Goal: Information Seeking & Learning: Learn about a topic

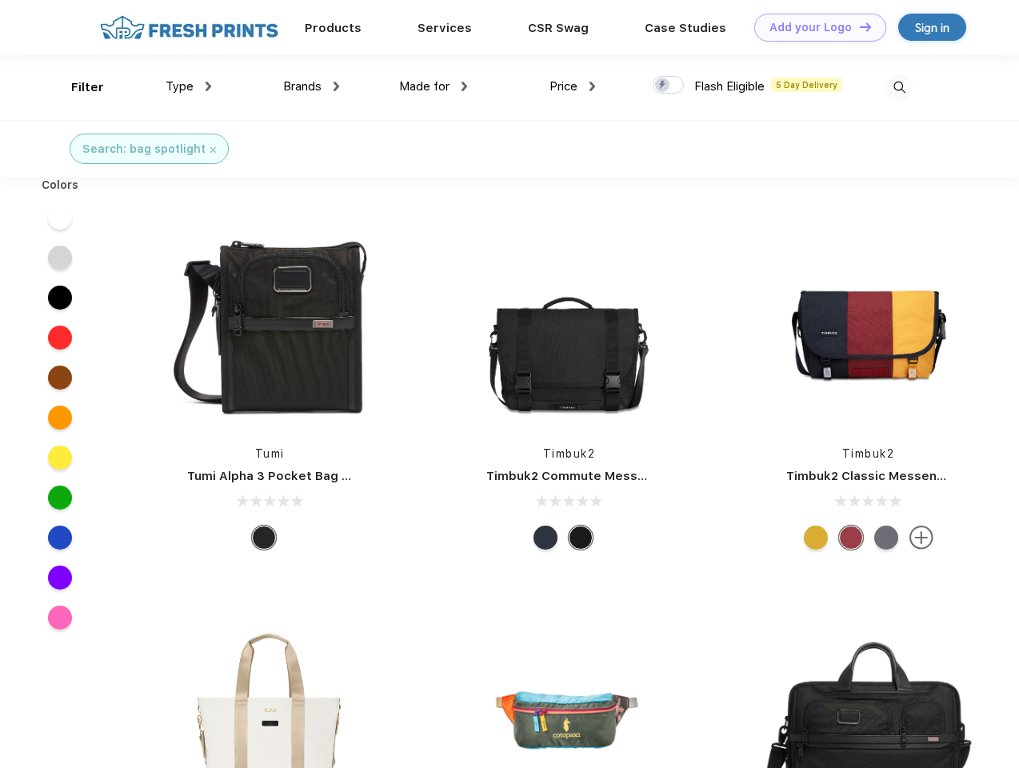
click at [814, 27] on link "Add your Logo Design Tool" at bounding box center [820, 28] width 132 height 28
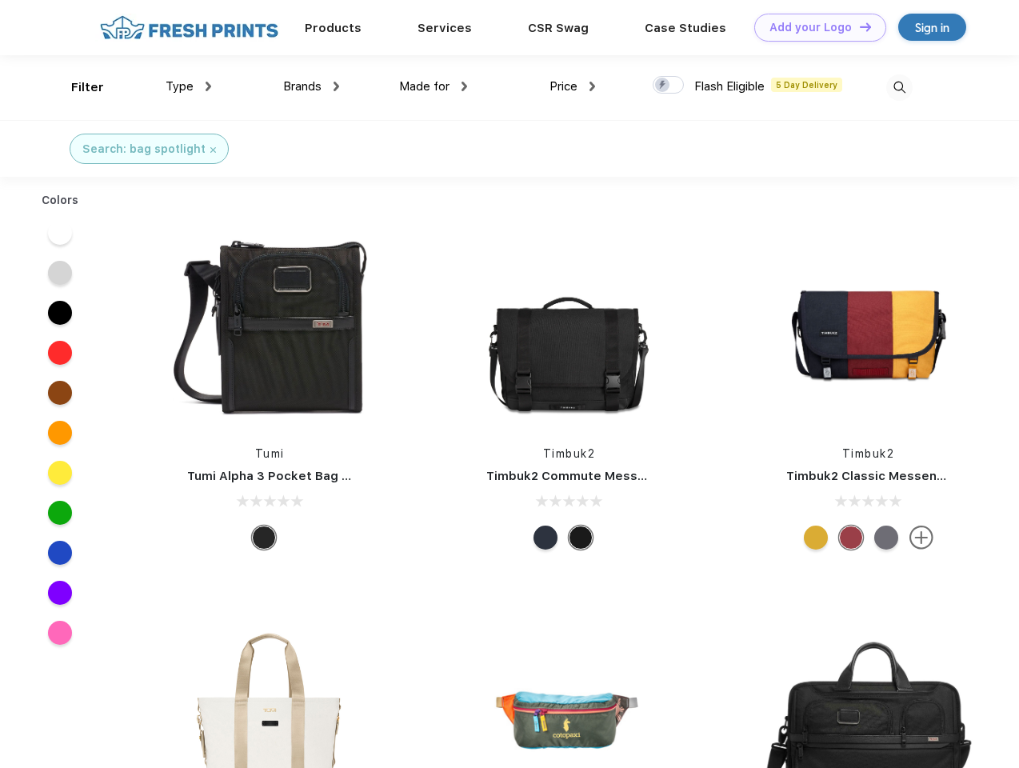
click at [0, 0] on div "Design Tool" at bounding box center [0, 0] width 0 height 0
click at [858, 26] on link "Add your Logo Design Tool" at bounding box center [820, 28] width 132 height 28
click at [77, 87] on div "Filter" at bounding box center [87, 87] width 33 height 18
click at [189, 86] on span "Type" at bounding box center [180, 86] width 28 height 14
click at [311, 86] on span "Brands" at bounding box center [302, 86] width 38 height 14
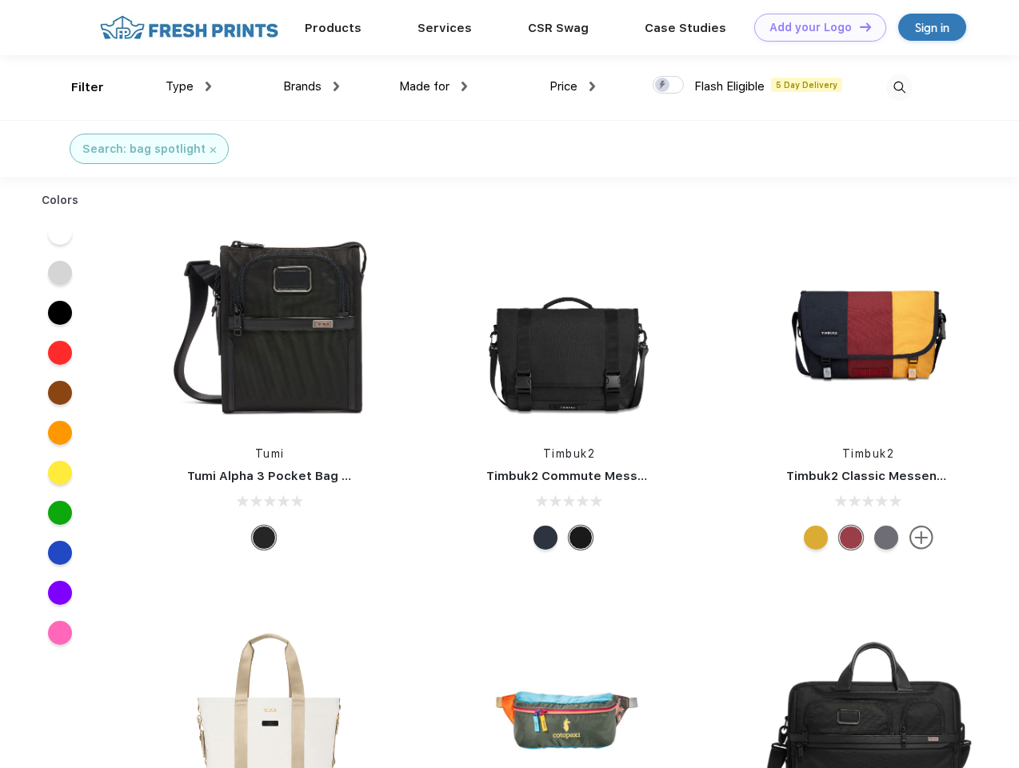
click at [433, 86] on span "Made for" at bounding box center [424, 86] width 50 height 14
click at [573, 86] on span "Price" at bounding box center [563, 86] width 28 height 14
click at [669, 86] on div at bounding box center [668, 85] width 31 height 18
click at [663, 86] on input "checkbox" at bounding box center [658, 80] width 10 height 10
click at [899, 87] on img at bounding box center [899, 87] width 26 height 26
